Goal: Task Accomplishment & Management: Manage account settings

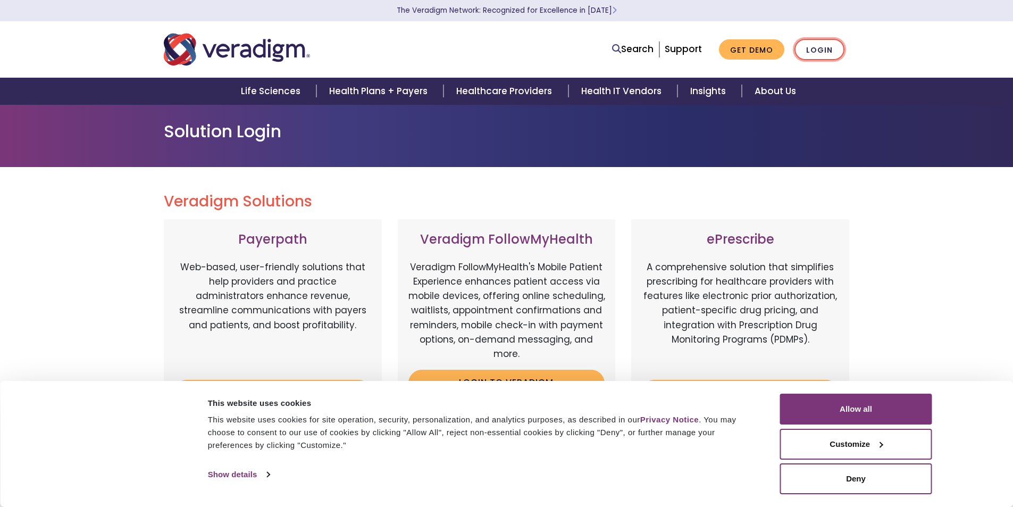
click at [808, 51] on link "Login" at bounding box center [820, 50] width 50 height 22
